Goal: Task Accomplishment & Management: Manage account settings

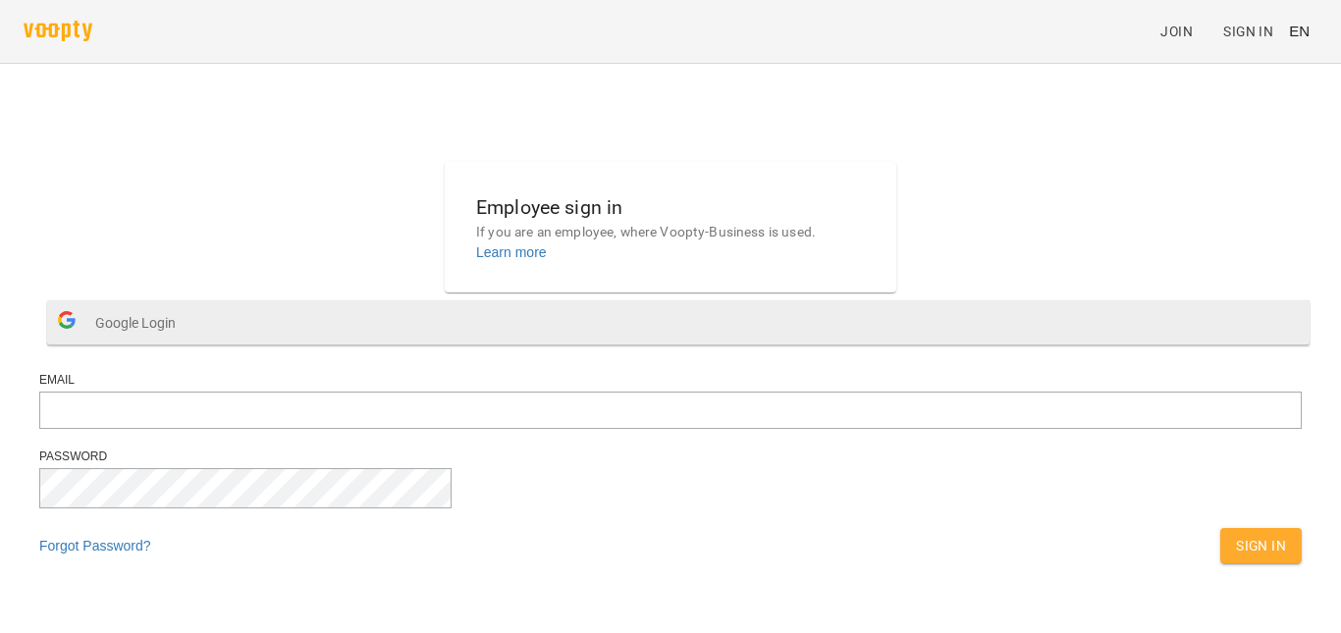
click at [185, 343] on span "Google Login" at bounding box center [140, 322] width 90 height 39
click at [609, 344] on button "Google Login" at bounding box center [678, 322] width 1262 height 44
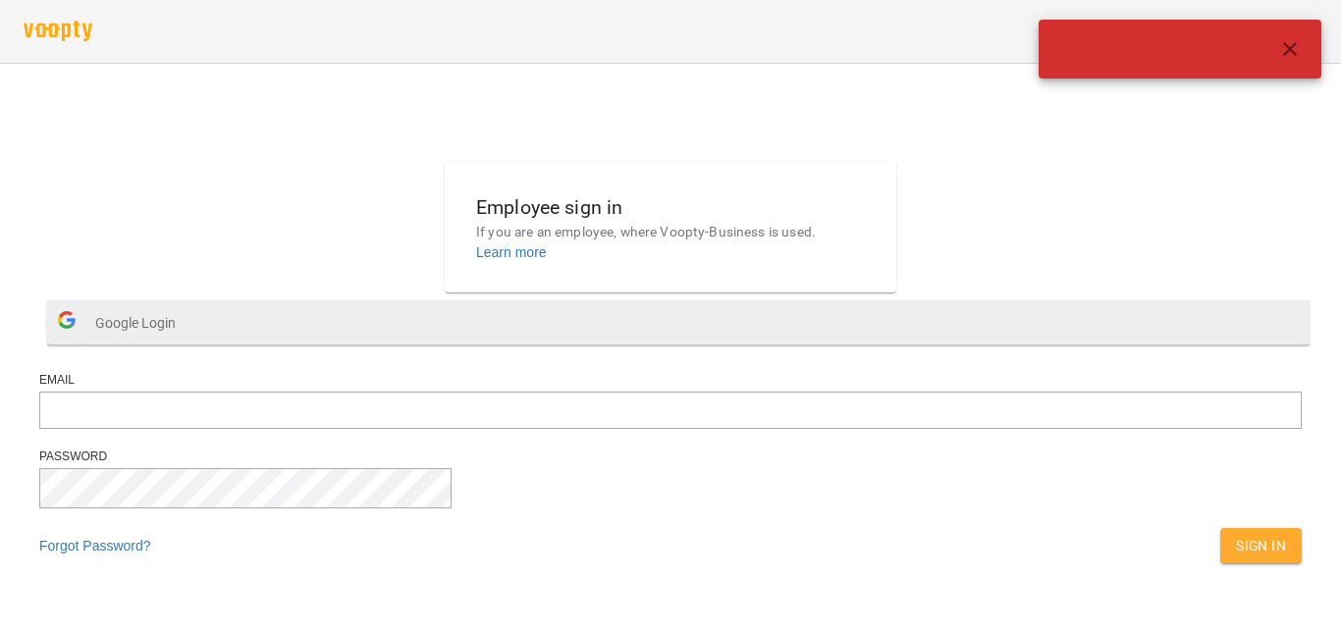
click at [537, 344] on button "Google Login" at bounding box center [678, 322] width 1262 height 44
